Goal: Task Accomplishment & Management: Use online tool/utility

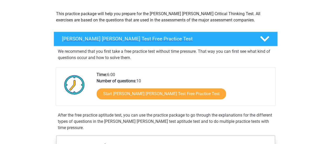
scroll to position [52, 0]
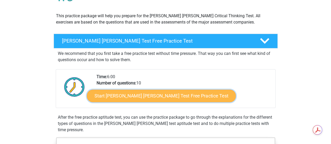
click at [147, 95] on link "Start Watson Glaser Test Free Practice Test" at bounding box center [161, 96] width 149 height 13
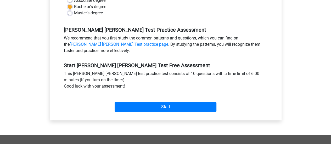
scroll to position [147, 0]
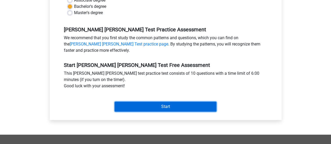
click at [164, 102] on input "Start" at bounding box center [165, 107] width 102 height 10
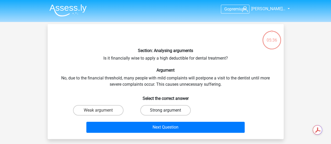
click at [166, 108] on label "Strong argument" at bounding box center [165, 110] width 50 height 10
click at [166, 110] on input "Strong argument" at bounding box center [166, 111] width 3 height 3
radio input "true"
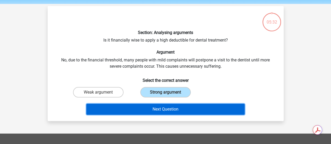
click at [204, 110] on button "Next Question" at bounding box center [165, 109] width 158 height 11
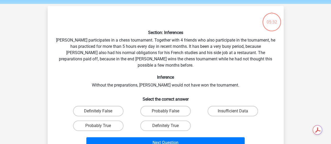
scroll to position [24, 0]
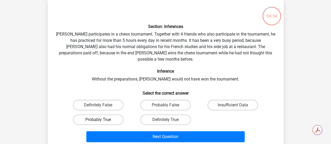
click at [110, 114] on label "Probably True" at bounding box center [98, 119] width 50 height 10
click at [101, 120] on input "Probably True" at bounding box center [99, 121] width 3 height 3
radio input "true"
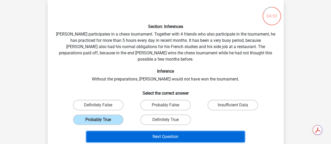
click at [163, 131] on button "Next Question" at bounding box center [165, 136] width 158 height 11
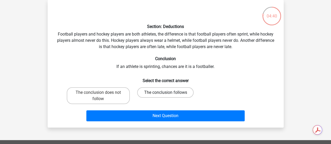
click at [167, 96] on label "The conclusion follows" at bounding box center [165, 92] width 56 height 10
click at [167, 96] on input "The conclusion follows" at bounding box center [166, 94] width 3 height 3
radio input "true"
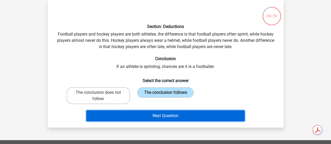
click at [167, 117] on button "Next Question" at bounding box center [165, 115] width 158 height 11
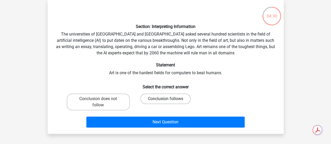
click at [158, 101] on label "Conclusion follows" at bounding box center [165, 99] width 50 height 10
click at [165, 101] on input "Conclusion follows" at bounding box center [166, 100] width 3 height 3
radio input "true"
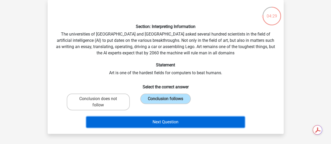
click at [162, 125] on button "Next Question" at bounding box center [165, 122] width 158 height 11
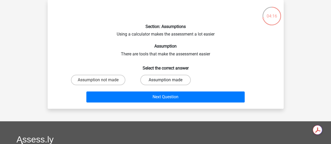
click at [169, 81] on label "Assumption made" at bounding box center [165, 80] width 50 height 10
click at [169, 81] on input "Assumption made" at bounding box center [166, 81] width 3 height 3
radio input "true"
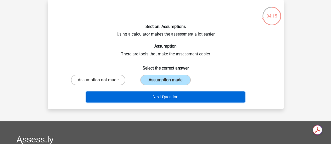
click at [172, 97] on button "Next Question" at bounding box center [165, 96] width 158 height 11
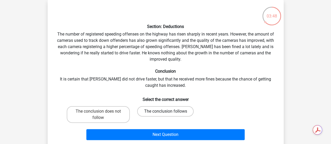
click at [151, 110] on label "The conclusion follows" at bounding box center [165, 111] width 56 height 10
click at [165, 111] on input "The conclusion follows" at bounding box center [166, 112] width 3 height 3
radio input "true"
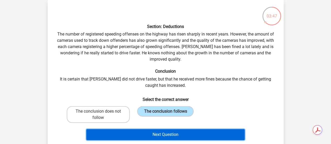
click at [162, 134] on button "Next Question" at bounding box center [165, 134] width 158 height 11
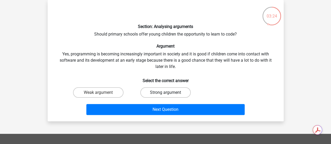
click at [153, 90] on label "Strong argument" at bounding box center [165, 92] width 50 height 10
click at [165, 93] on input "Strong argument" at bounding box center [166, 94] width 3 height 3
radio input "true"
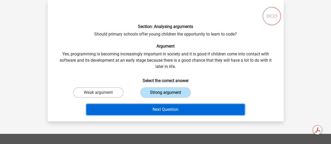
click at [162, 108] on button "Next Question" at bounding box center [165, 109] width 158 height 11
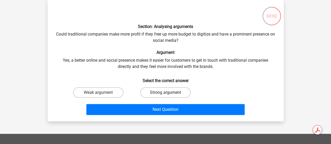
click at [160, 92] on label "Strong argument" at bounding box center [165, 92] width 50 height 10
click at [165, 93] on input "Strong argument" at bounding box center [166, 94] width 3 height 3
radio input "true"
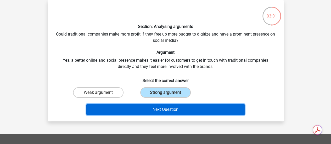
click at [160, 107] on button "Next Question" at bounding box center [165, 109] width 158 height 11
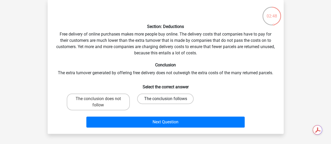
click at [156, 101] on label "The conclusion follows" at bounding box center [165, 99] width 56 height 10
click at [165, 101] on input "The conclusion follows" at bounding box center [166, 100] width 3 height 3
radio input "true"
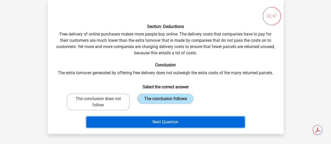
click at [156, 124] on button "Next Question" at bounding box center [165, 122] width 158 height 11
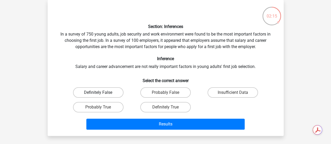
click at [114, 93] on label "Definitely False" at bounding box center [98, 92] width 50 height 10
click at [101, 93] on input "Definitely False" at bounding box center [99, 94] width 3 height 3
radio input "true"
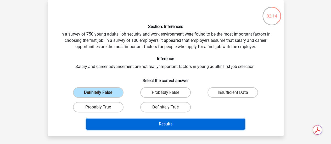
click at [160, 123] on button "Results" at bounding box center [165, 124] width 158 height 11
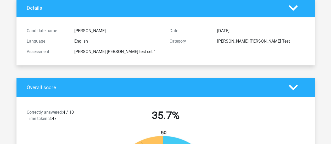
scroll to position [20, 0]
